Goal: Information Seeking & Learning: Find specific fact

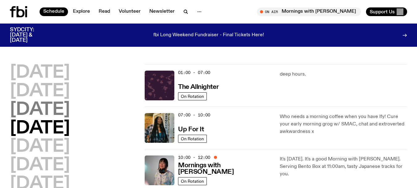
click at [30, 110] on h2 "[DATE]" at bounding box center [40, 109] width 60 height 17
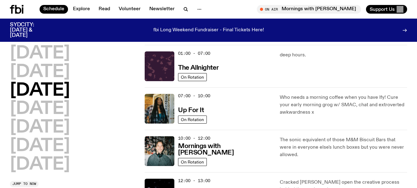
scroll to position [17, 0]
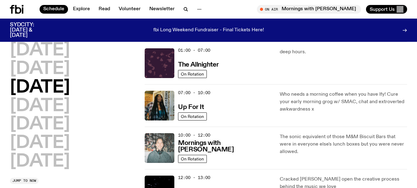
click at [155, 140] on img at bounding box center [160, 148] width 30 height 30
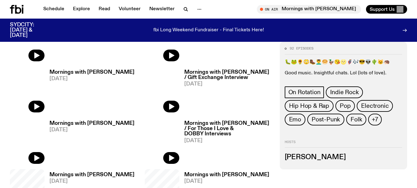
scroll to position [245, 0]
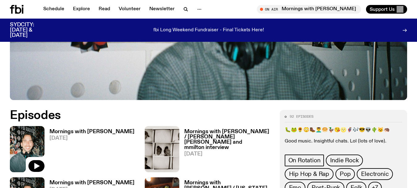
click at [24, 126] on img at bounding box center [27, 149] width 35 height 46
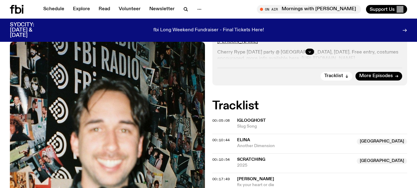
scroll to position [215, 0]
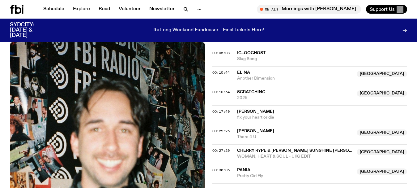
scroll to position [308, 0]
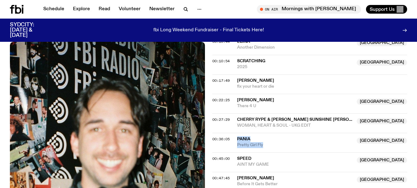
drag, startPoint x: 266, startPoint y: 118, endPoint x: 233, endPoint y: 112, distance: 34.2
click at [233, 133] on div "00:36:05 PANIA NSW Pretty Girl Fly [GEOGRAPHIC_DATA]" at bounding box center [309, 142] width 195 height 19
copy div "PANIA NSW Pretty Girl Fly"
click at [0, 95] on div "Aired on [DATE] 5:30am On Rotation Gigs ELINA and more for night 1 of SYDCITY@ …" at bounding box center [208, 157] width 417 height 625
click at [184, 8] on icon "button" at bounding box center [185, 9] width 7 height 7
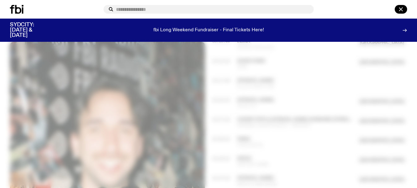
click at [123, 8] on input "text" at bounding box center [212, 9] width 193 height 5
type input "*****"
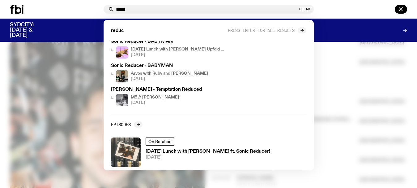
scroll to position [77, 0]
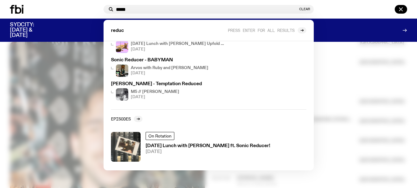
drag, startPoint x: 105, startPoint y: 8, endPoint x: 70, endPoint y: 8, distance: 35.6
click at [70, 8] on div "***** Clear reduc Press enter for all results Tracks Sonic Reducer - bend [DATE…" at bounding box center [208, 9] width 417 height 19
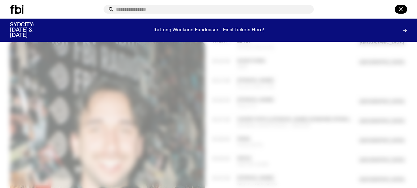
click at [0, 73] on div at bounding box center [208, 94] width 417 height 188
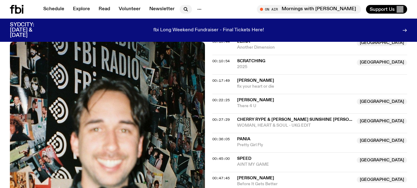
click at [183, 9] on icon "button" at bounding box center [185, 9] width 7 height 7
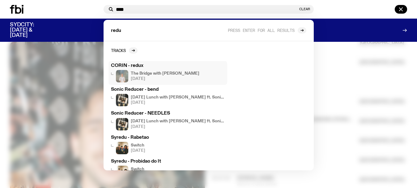
type input "****"
click at [133, 65] on h3 "CORIN - redux" at bounding box center [168, 65] width 114 height 5
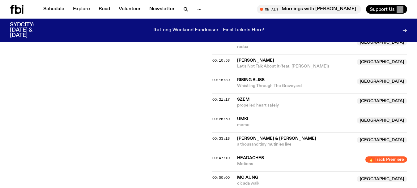
scroll to position [184, 0]
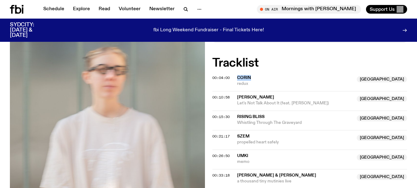
drag, startPoint x: 272, startPoint y: 79, endPoint x: 236, endPoint y: 79, distance: 35.9
click at [236, 79] on div "00:04:00 CORIN [GEOGRAPHIC_DATA] redux [GEOGRAPHIC_DATA]" at bounding box center [309, 83] width 195 height 15
drag, startPoint x: 253, startPoint y: 83, endPoint x: 235, endPoint y: 78, distance: 18.8
click at [235, 78] on div "00:04:00 CORIN [GEOGRAPHIC_DATA] redux [GEOGRAPHIC_DATA]" at bounding box center [309, 83] width 195 height 15
copy div "CORIN NSW redux"
